Goal: Task Accomplishment & Management: Use online tool/utility

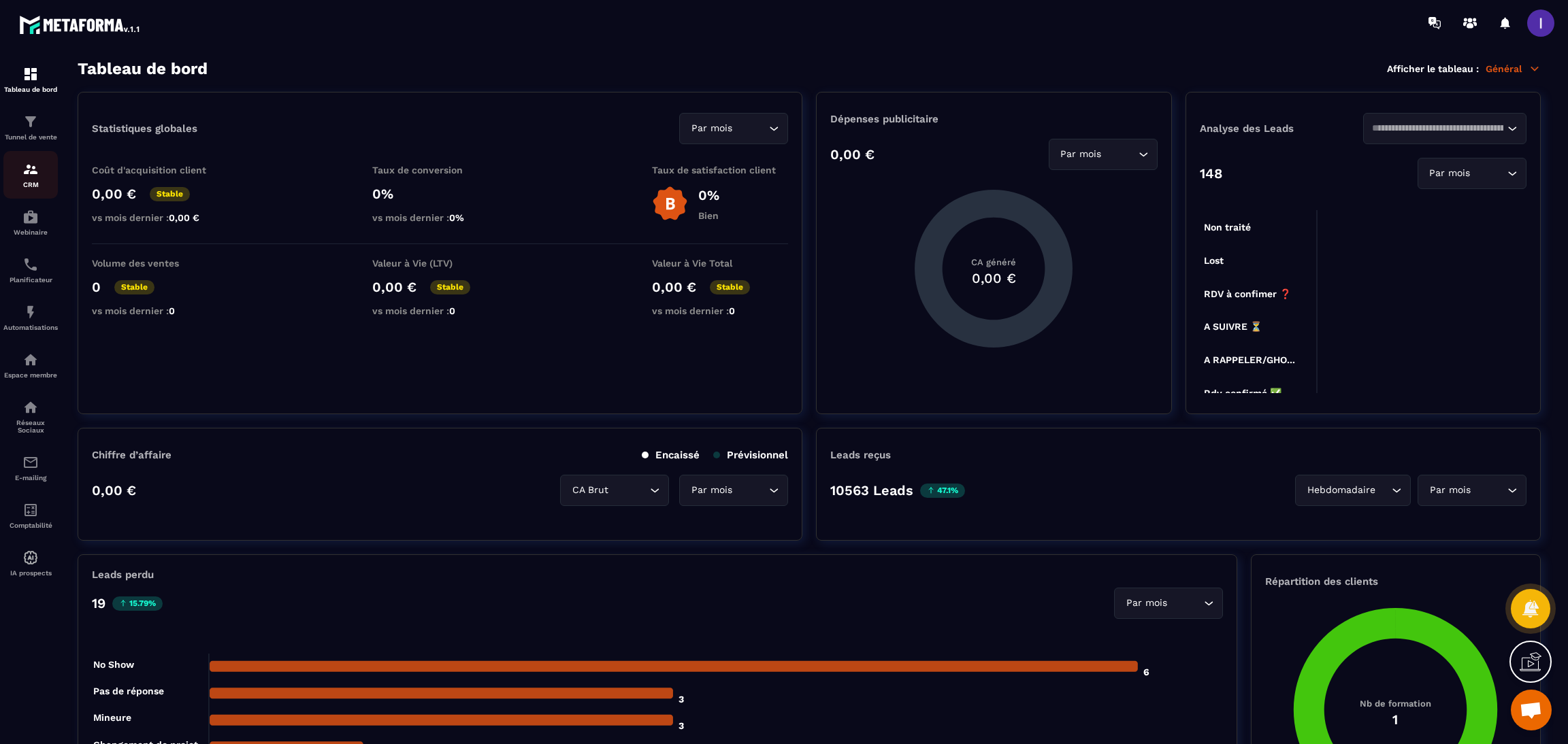
click at [36, 180] on div "CRM" at bounding box center [30, 175] width 54 height 28
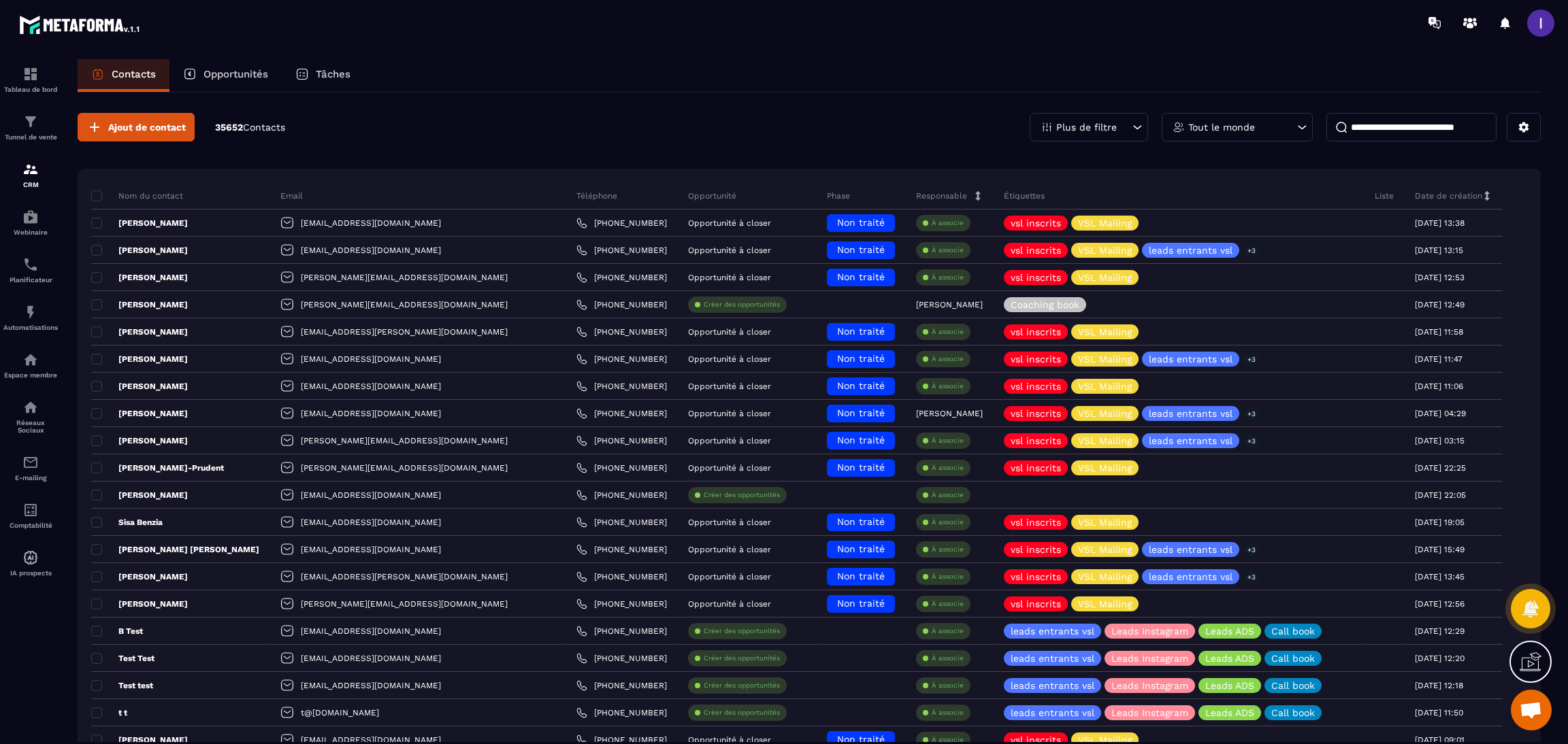
click at [238, 88] on div "Opportunités" at bounding box center [225, 75] width 113 height 33
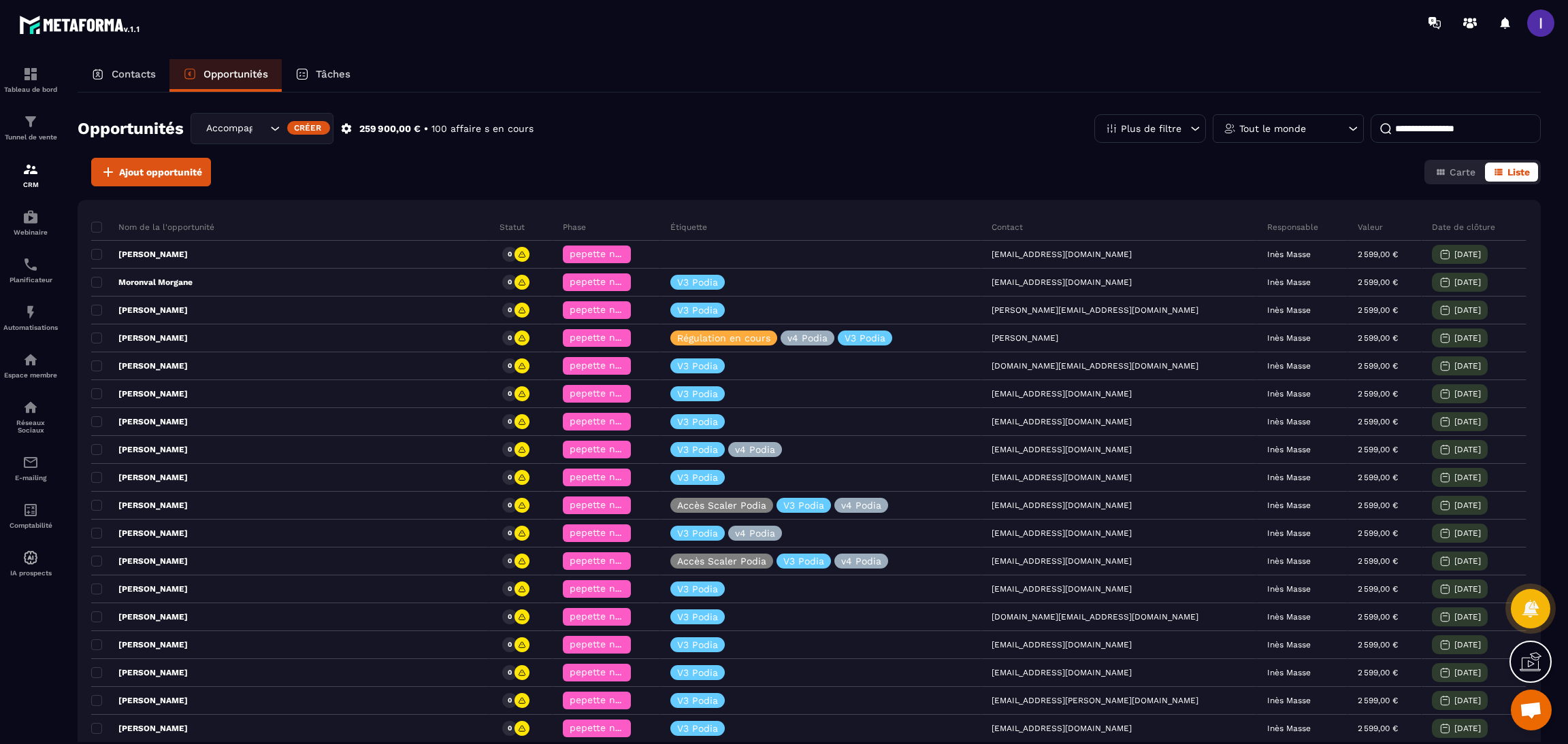
click at [248, 131] on div "Accompagnement 4 mois" at bounding box center [234, 128] width 66 height 15
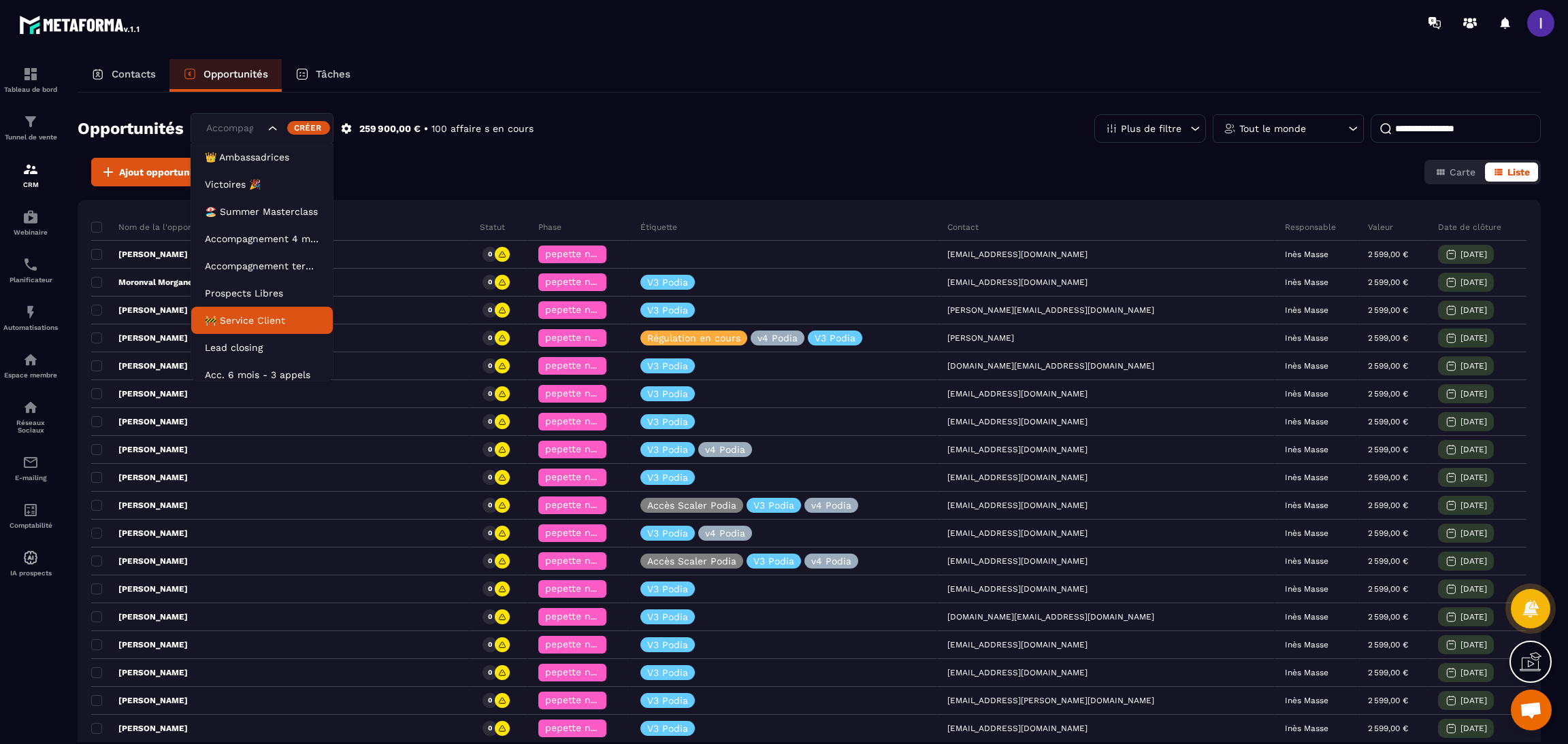
click at [256, 320] on p "🚧 Service Client" at bounding box center [262, 320] width 115 height 14
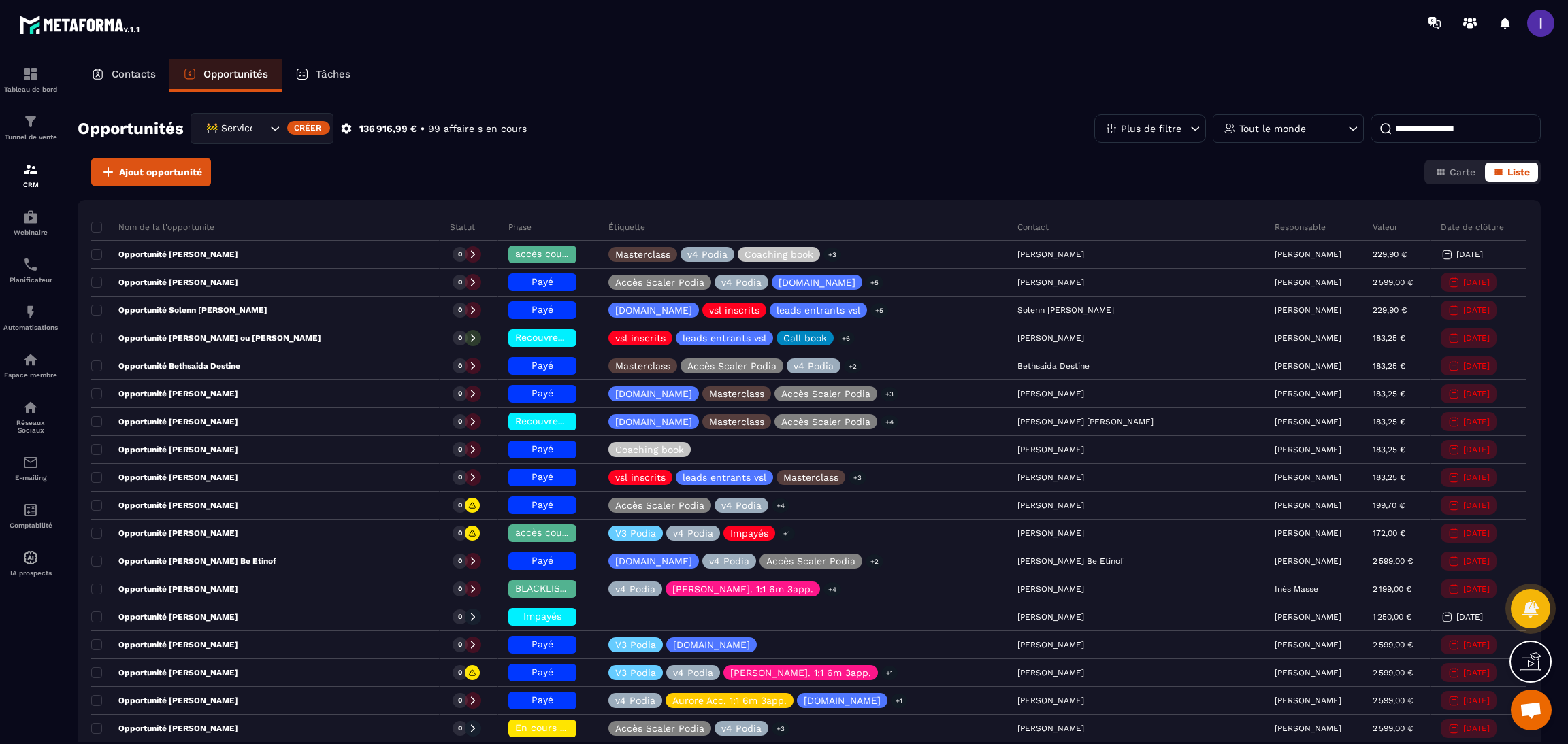
click at [1428, 134] on input at bounding box center [1455, 128] width 170 height 29
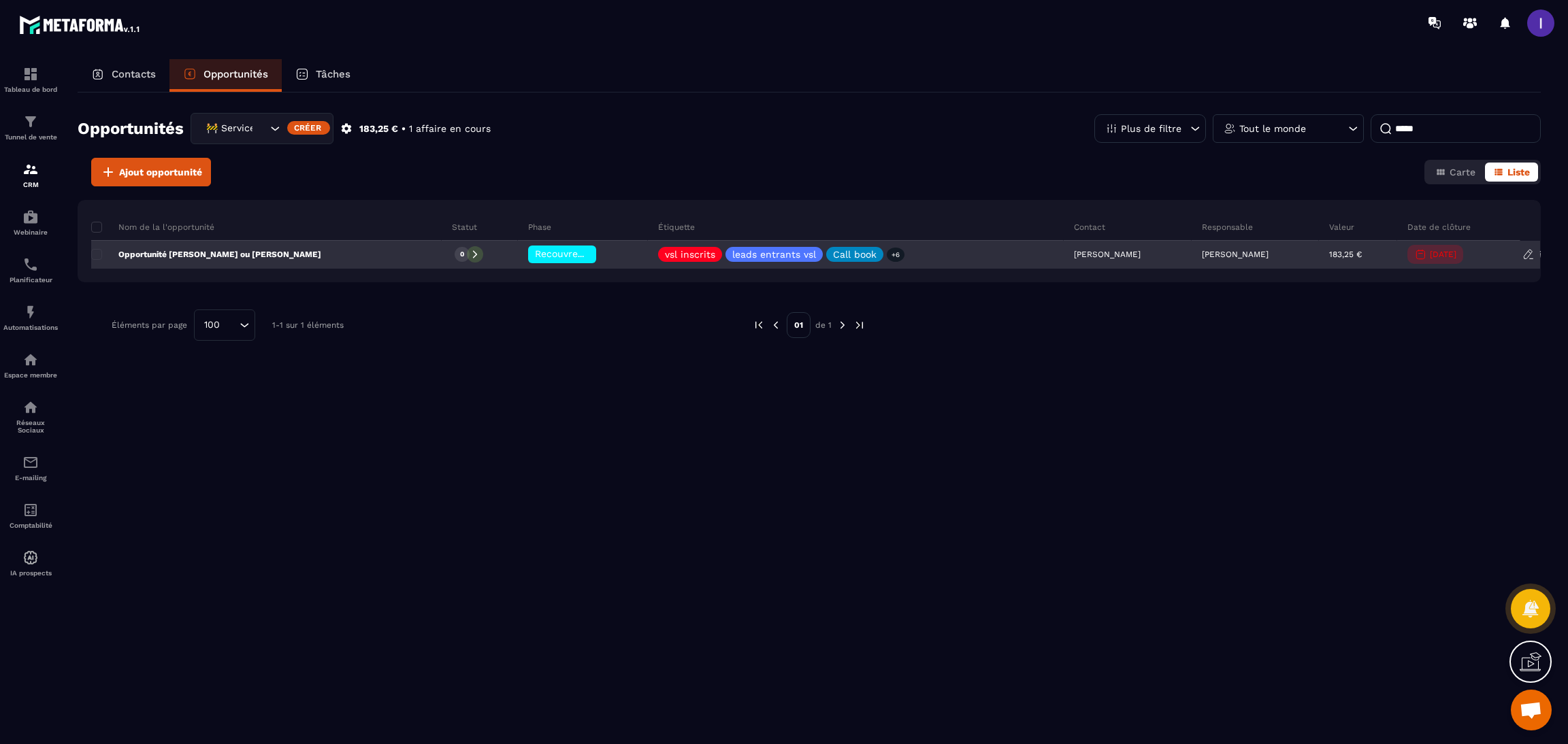
type input "*****"
click at [571, 257] on span "Recouvrement" at bounding box center [568, 253] width 67 height 11
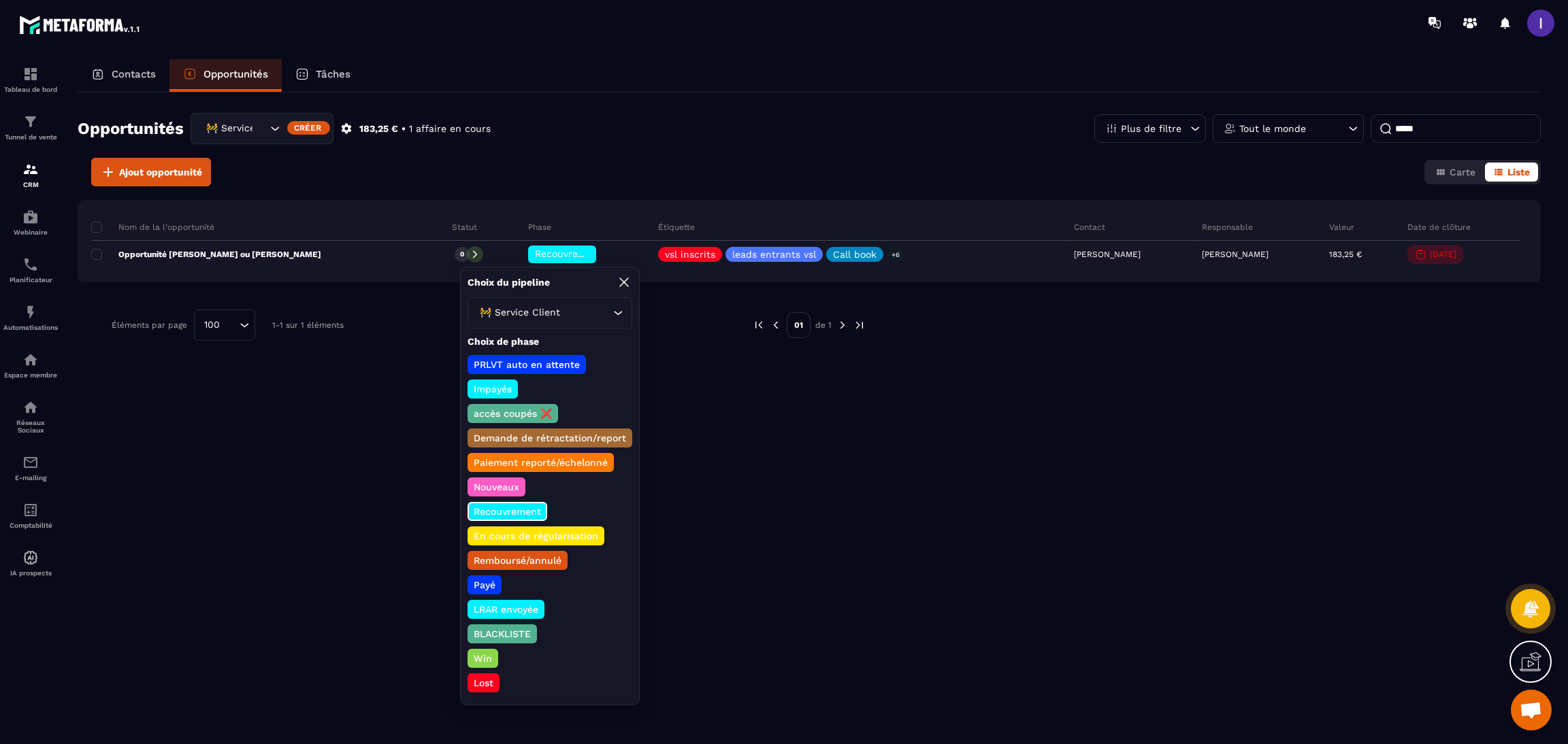
click at [477, 578] on p "Payé" at bounding box center [484, 585] width 26 height 14
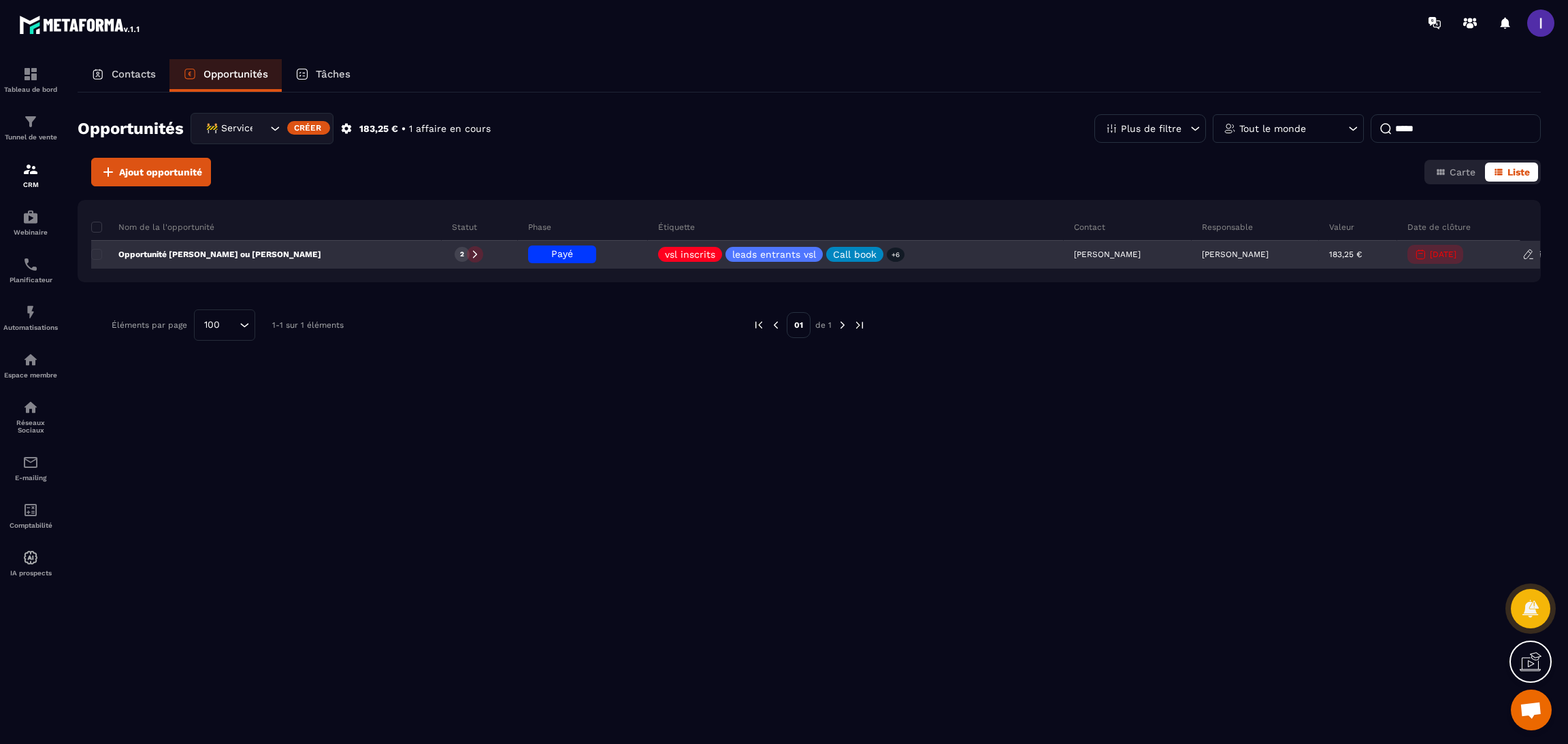
click at [270, 252] on p "Opportunité [PERSON_NAME] ou [PERSON_NAME]" at bounding box center [206, 254] width 230 height 11
